Goal: Task Accomplishment & Management: Manage account settings

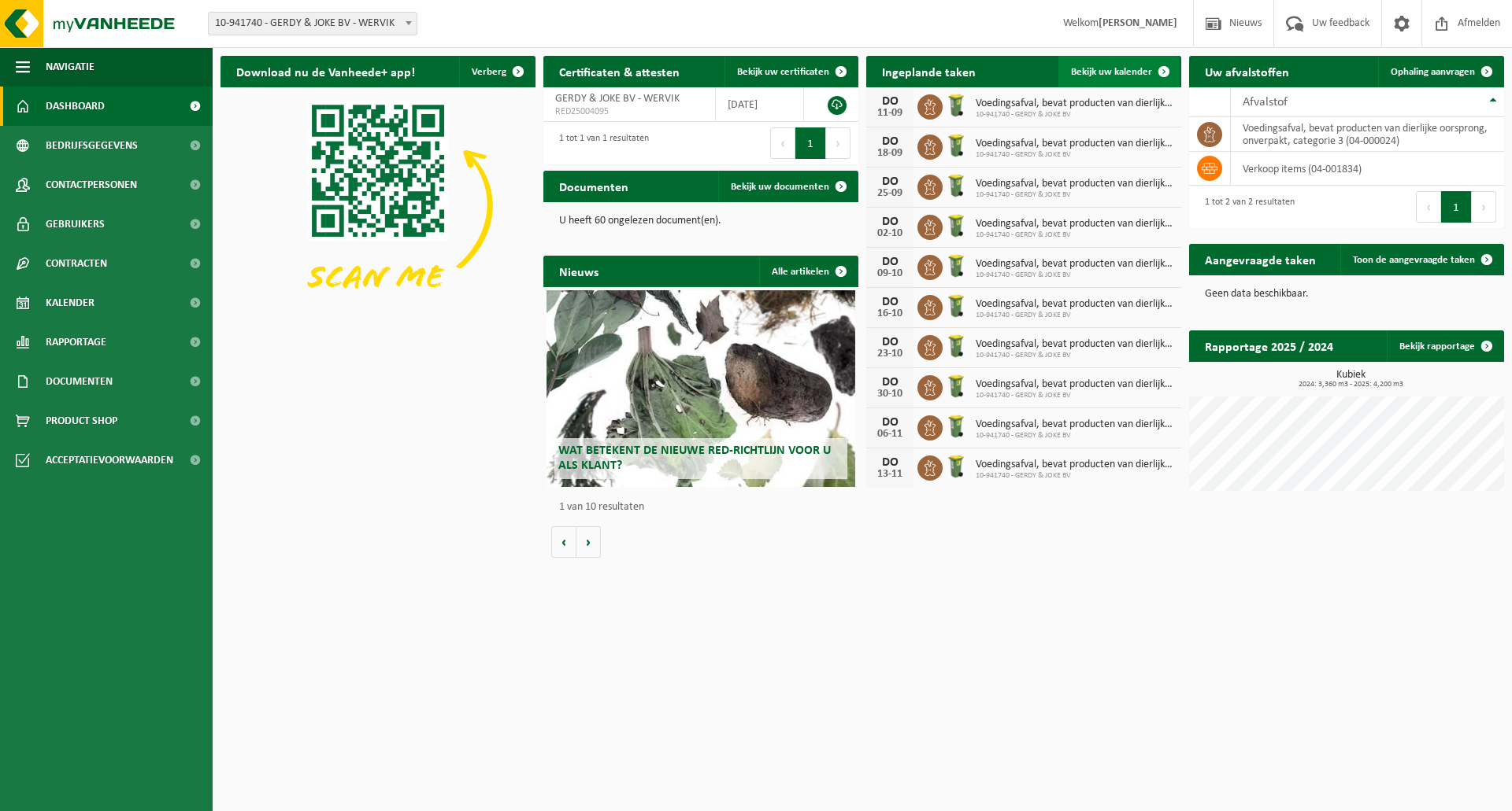
click at [1160, 70] on span at bounding box center [1163, 70] width 31 height 31
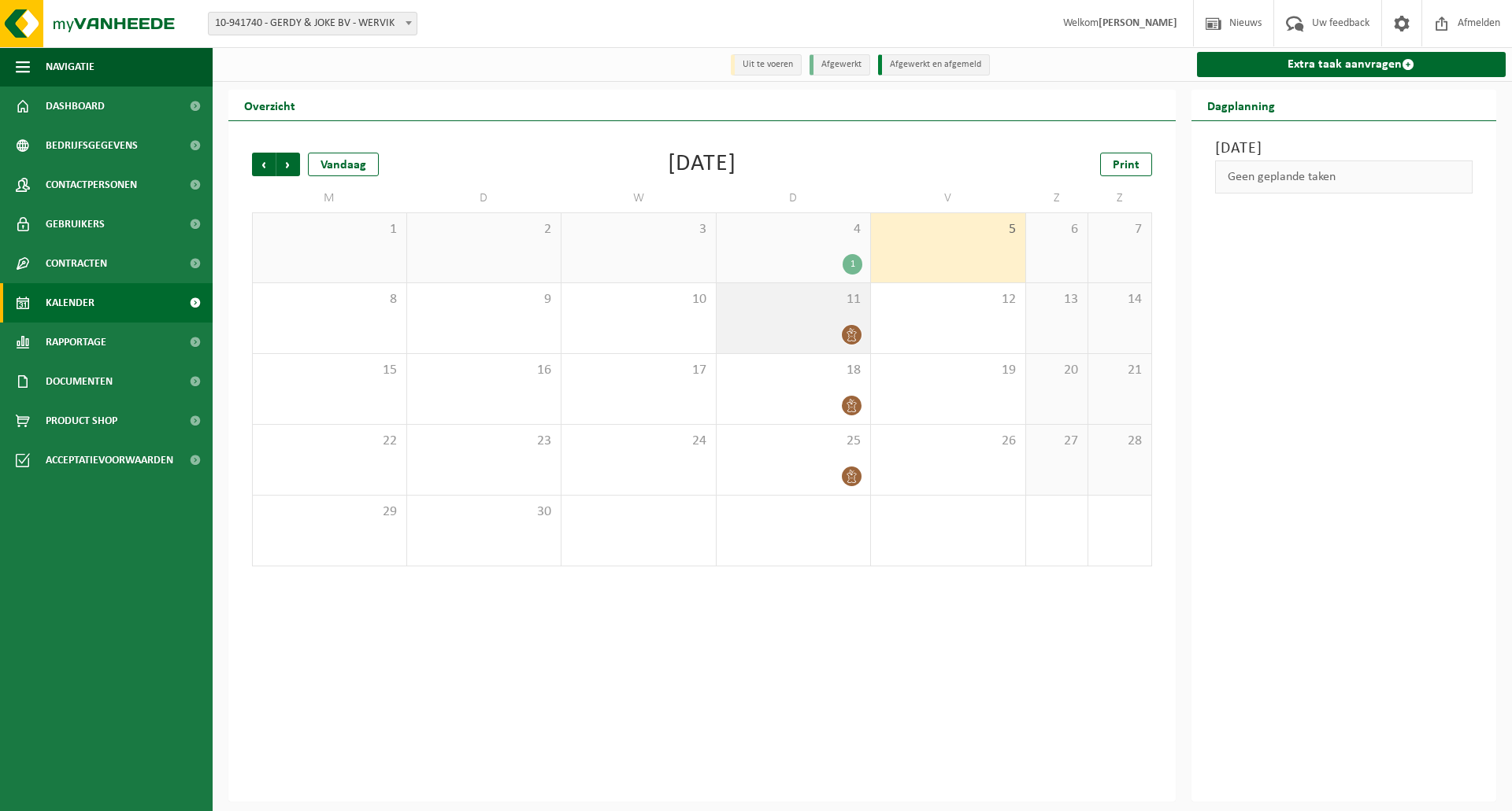
click at [828, 319] on div "11" at bounding box center [794, 318] width 154 height 70
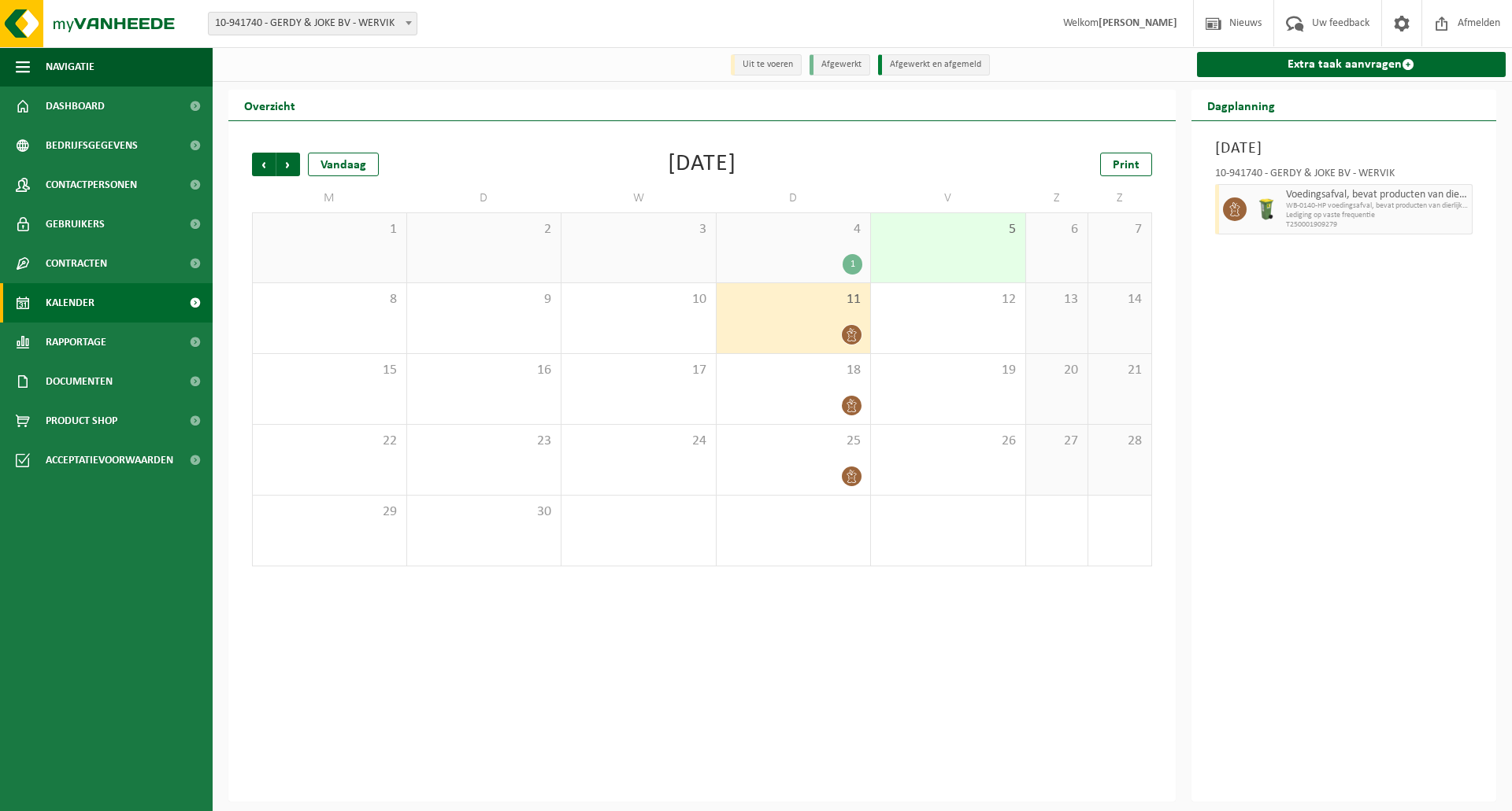
drag, startPoint x: 828, startPoint y: 319, endPoint x: 800, endPoint y: 324, distance: 28.4
click at [800, 324] on div "11" at bounding box center [794, 318] width 154 height 70
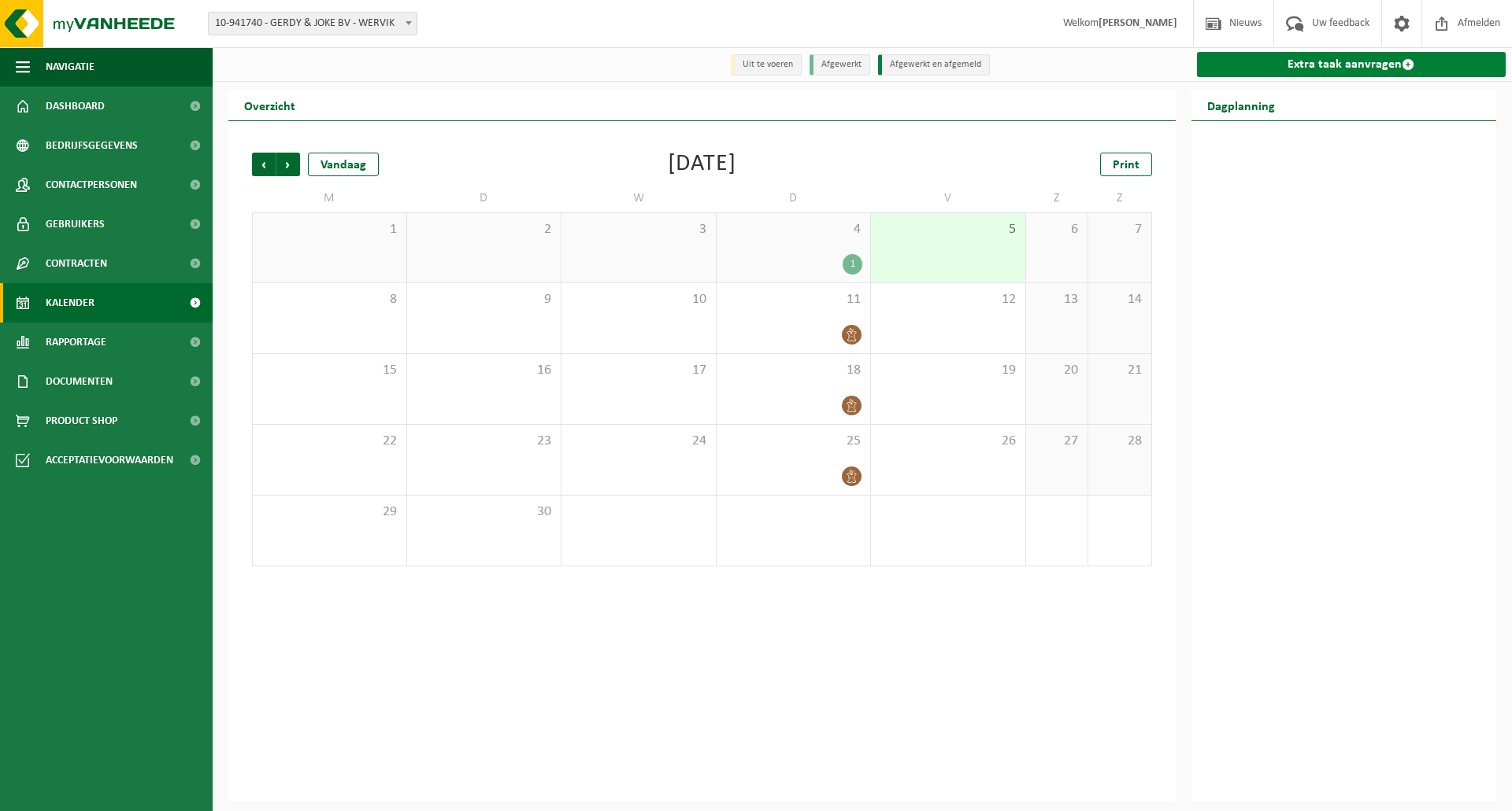
click at [1407, 68] on span at bounding box center [1408, 64] width 12 height 12
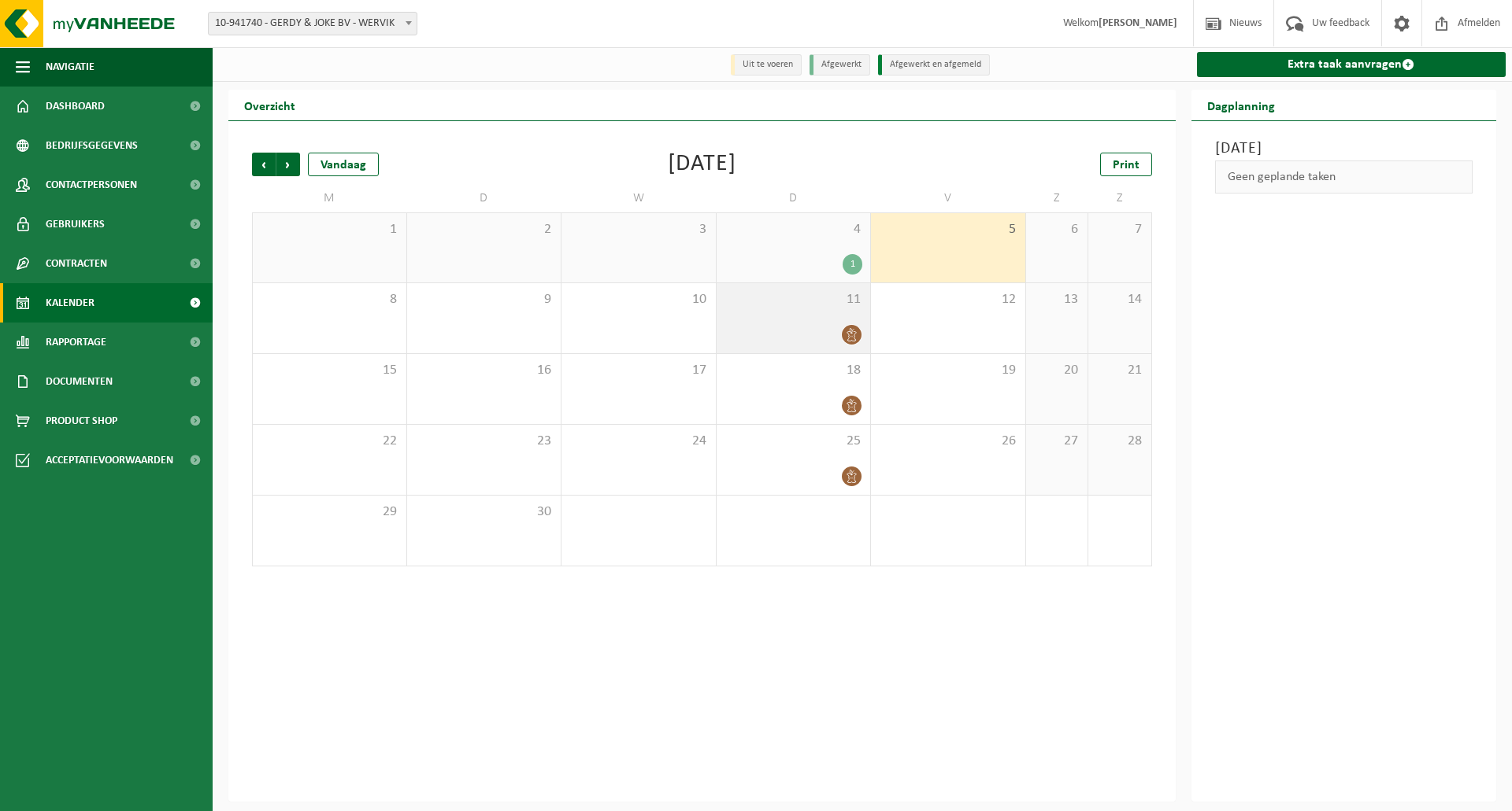
click at [850, 323] on div "11" at bounding box center [794, 318] width 154 height 70
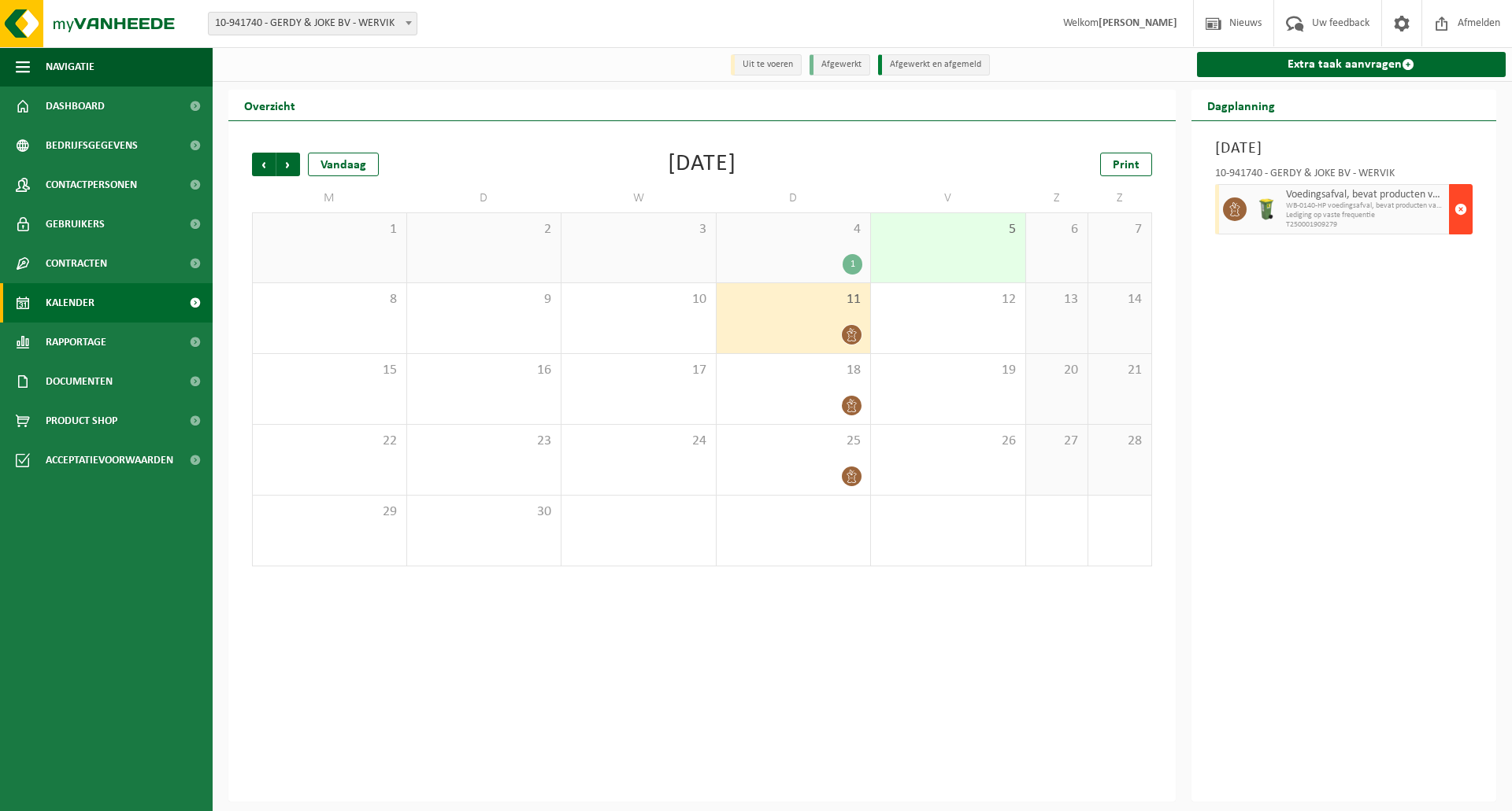
click at [1459, 212] on span "button" at bounding box center [1460, 209] width 12 height 31
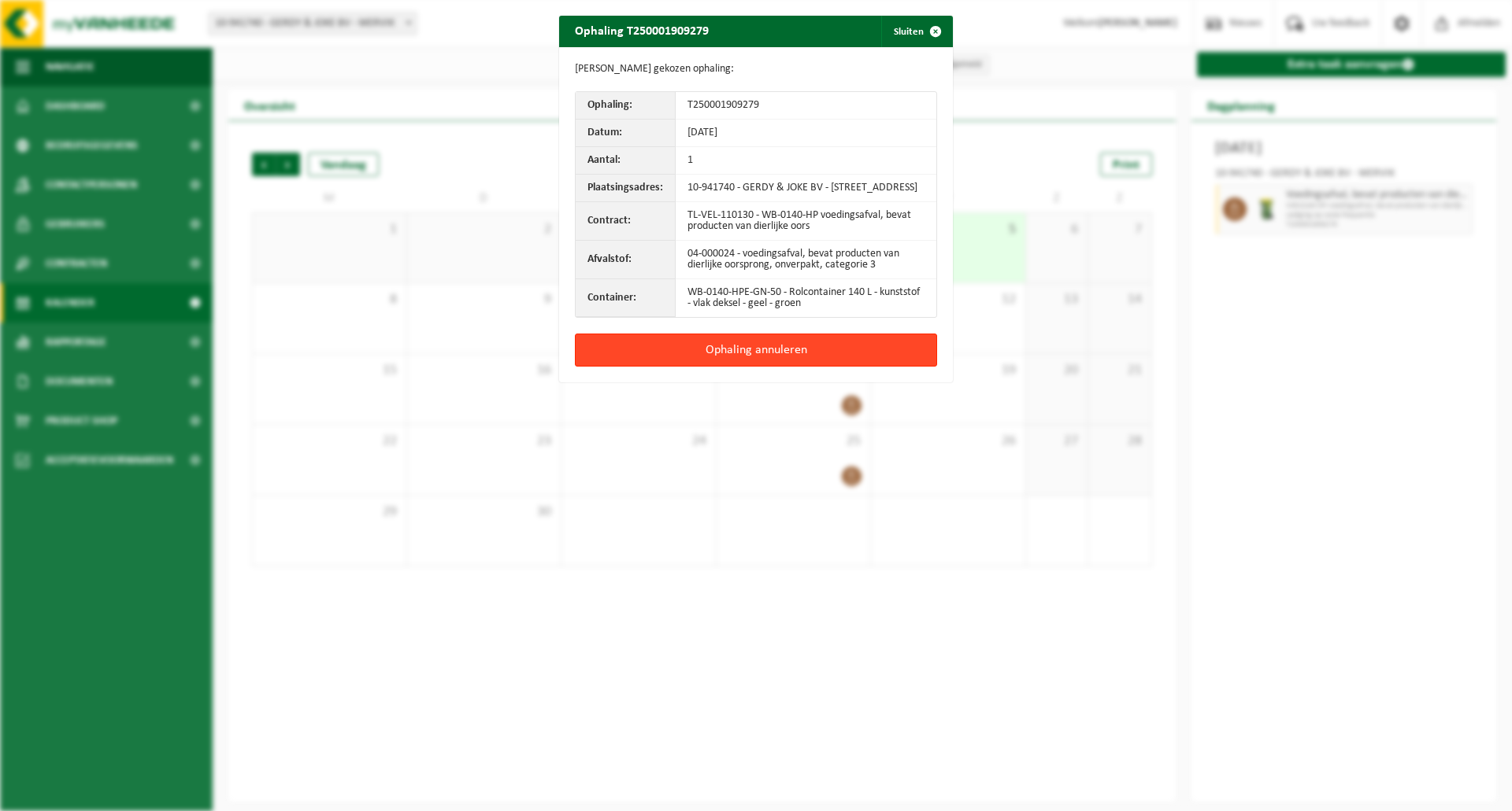
click at [780, 363] on button "Ophaling annuleren" at bounding box center [755, 350] width 362 height 33
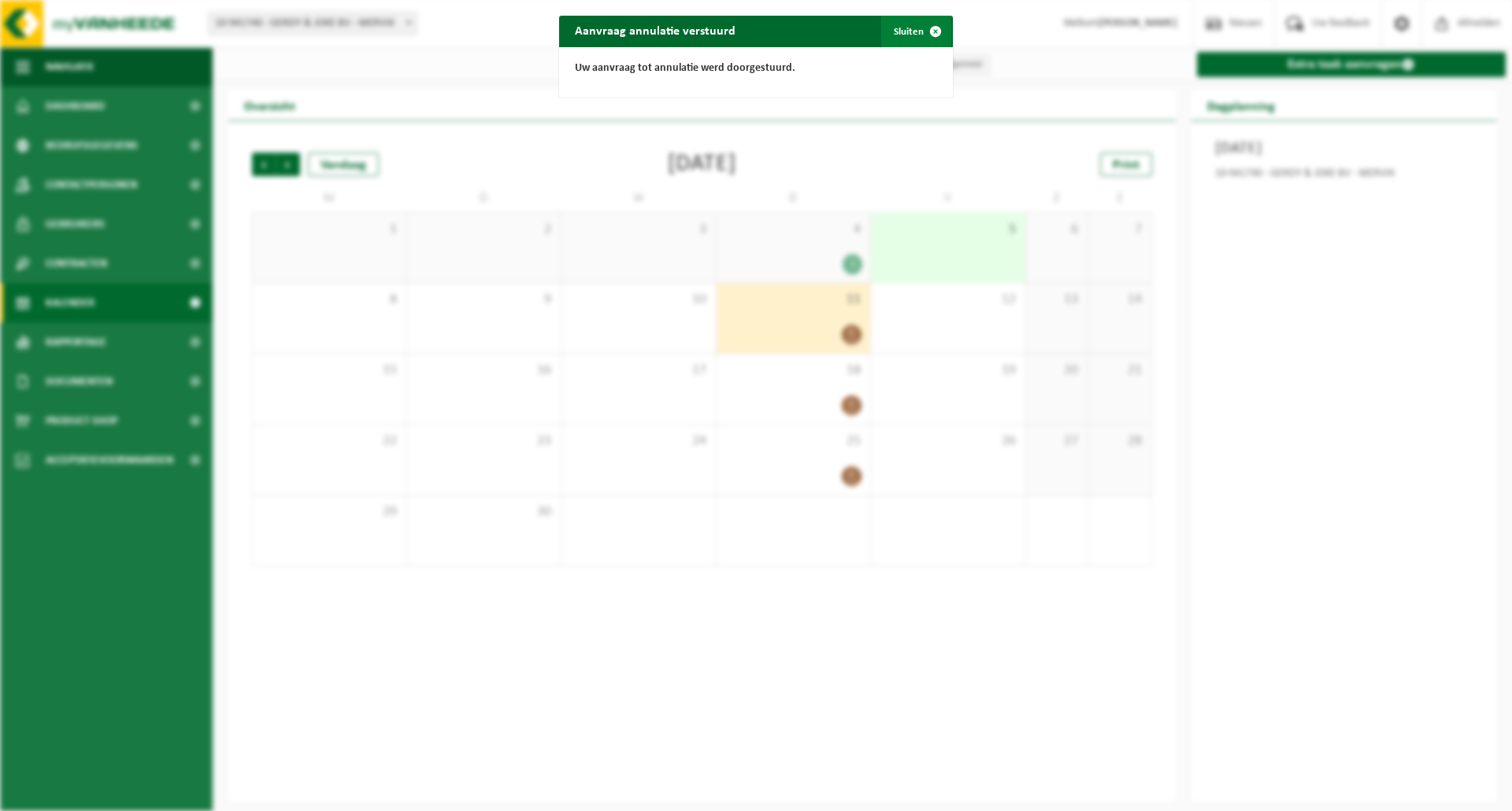
click at [930, 31] on span "button" at bounding box center [935, 31] width 31 height 31
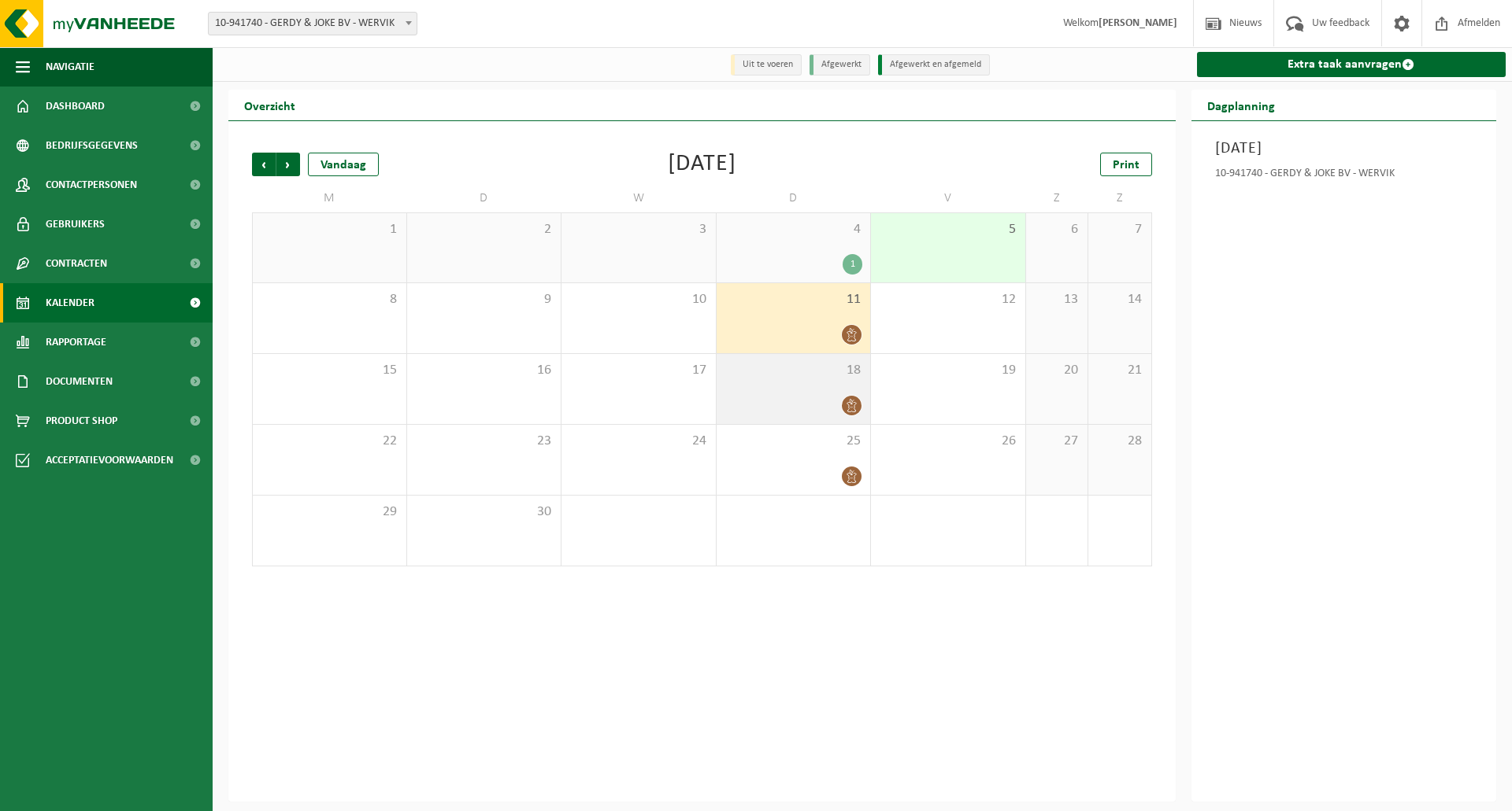
click at [842, 398] on div at bounding box center [793, 405] width 138 height 22
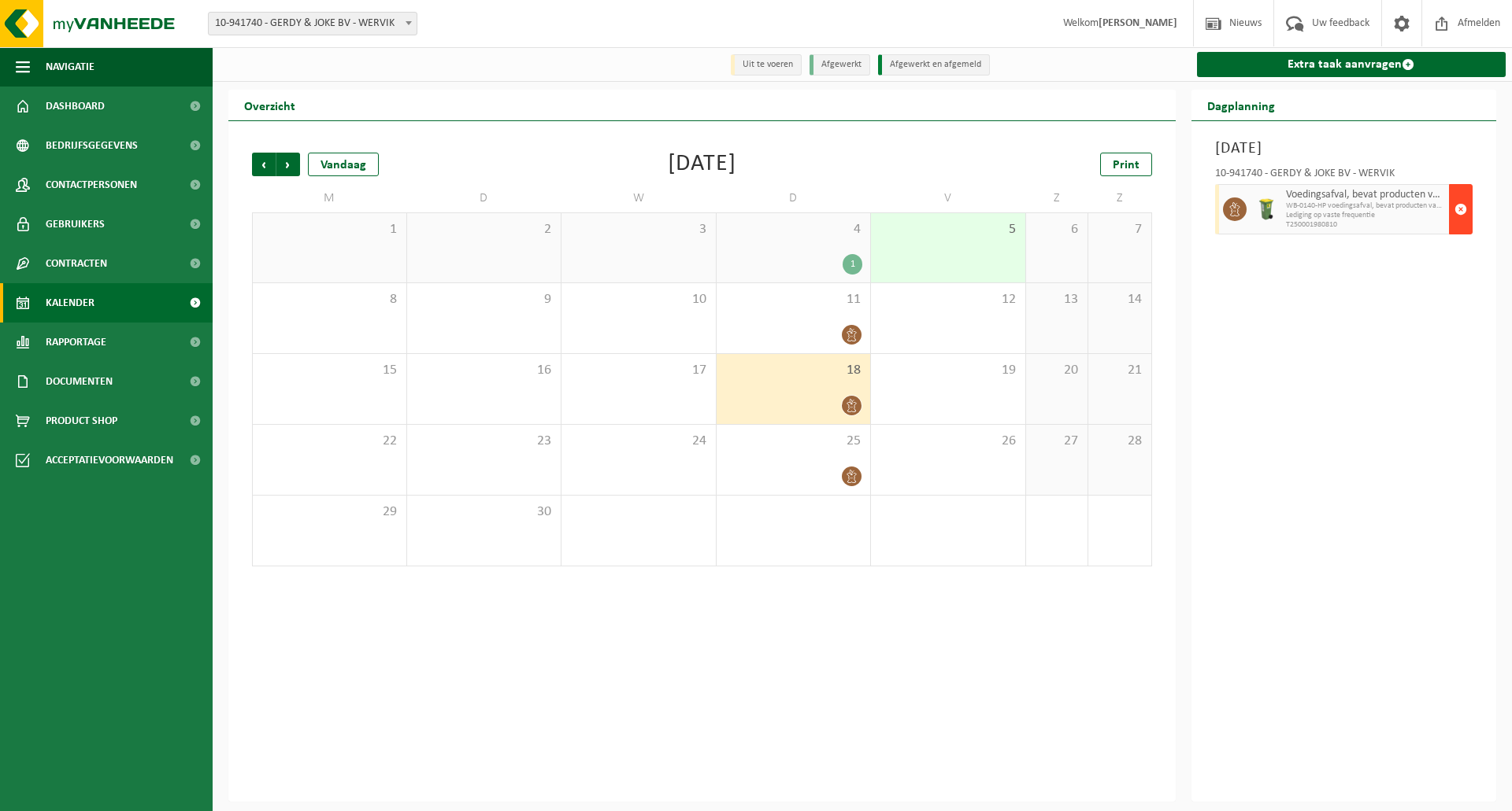
click at [1462, 211] on span "button" at bounding box center [1460, 209] width 12 height 31
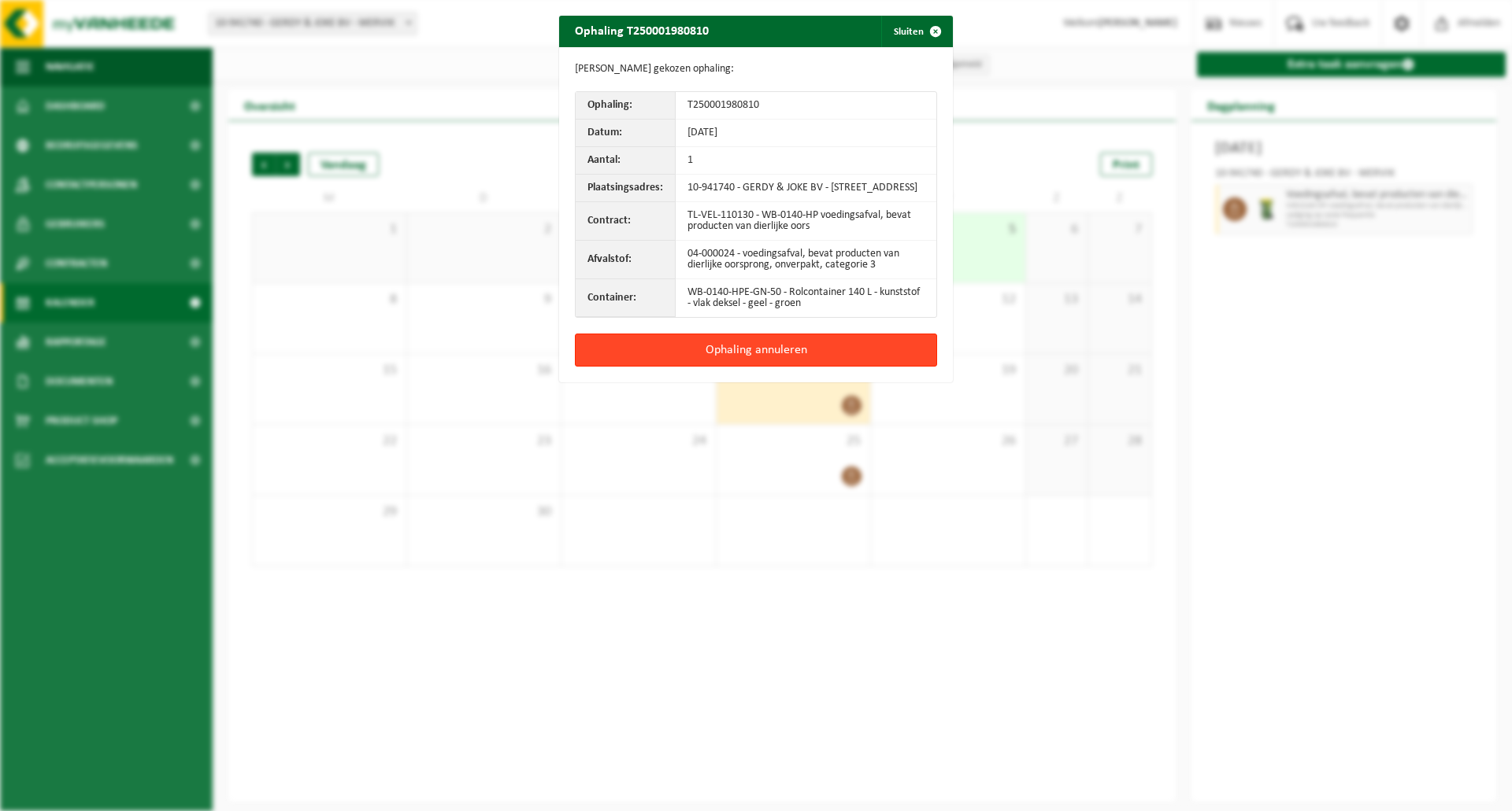
click at [732, 366] on button "Ophaling annuleren" at bounding box center [755, 350] width 362 height 33
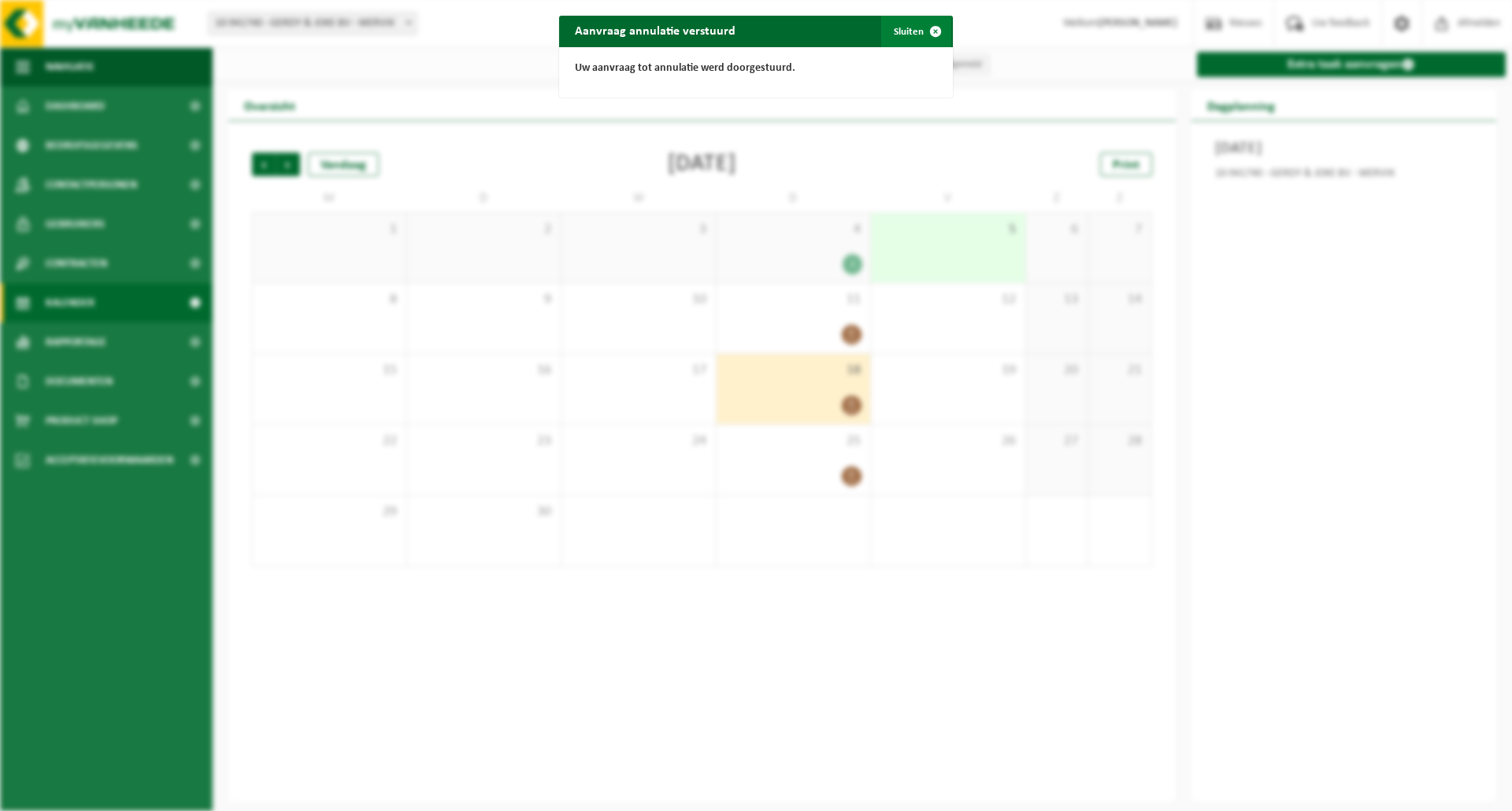
click at [930, 33] on span "button" at bounding box center [935, 31] width 31 height 31
